Goal: Task Accomplishment & Management: Manage account settings

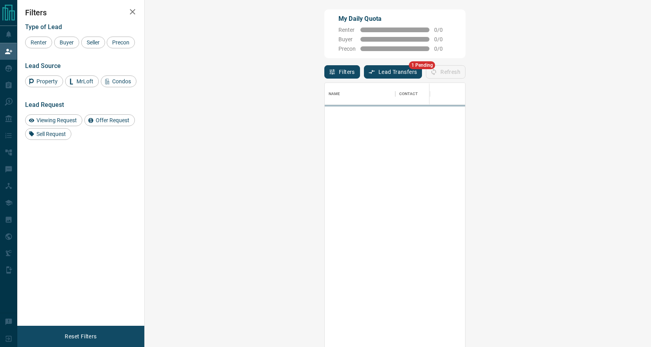
scroll to position [264, 490]
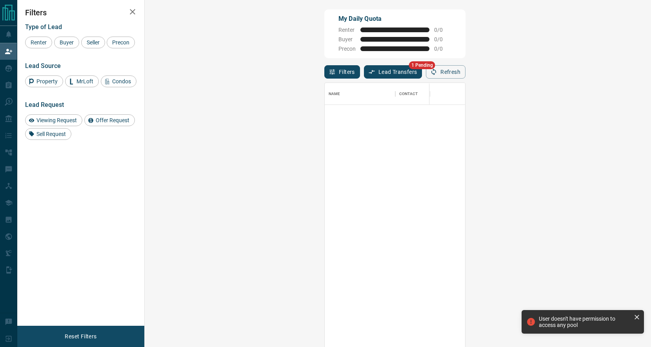
click at [364, 77] on button "Lead Transfers" at bounding box center [393, 71] width 58 height 13
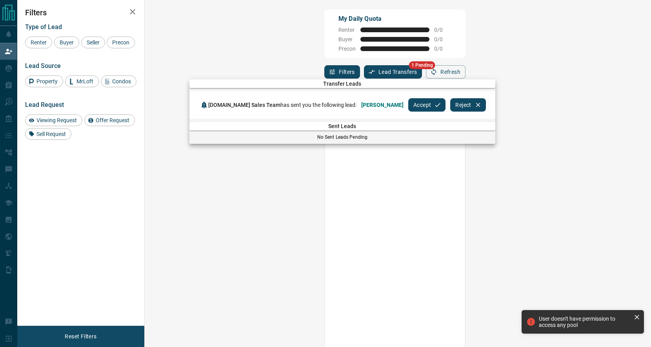
click at [409, 101] on button "Accept" at bounding box center [427, 104] width 37 height 13
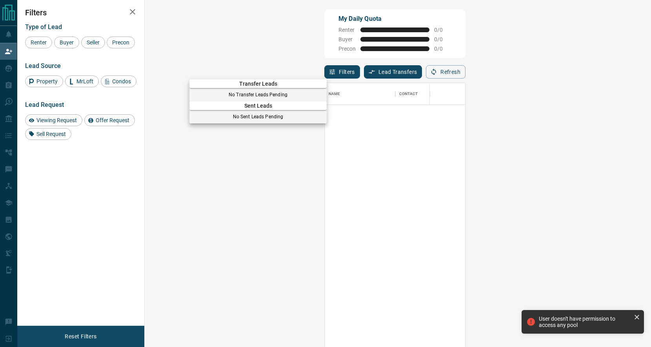
click at [348, 63] on div at bounding box center [325, 173] width 651 height 347
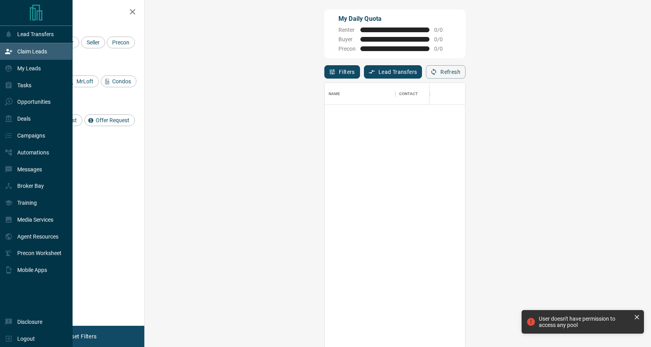
click at [10, 54] on icon at bounding box center [9, 51] width 8 height 8
